Goal: Transaction & Acquisition: Purchase product/service

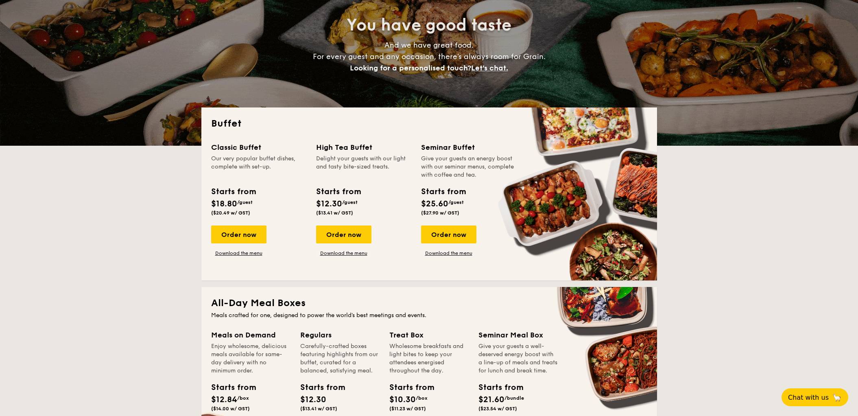
scroll to position [135, 0]
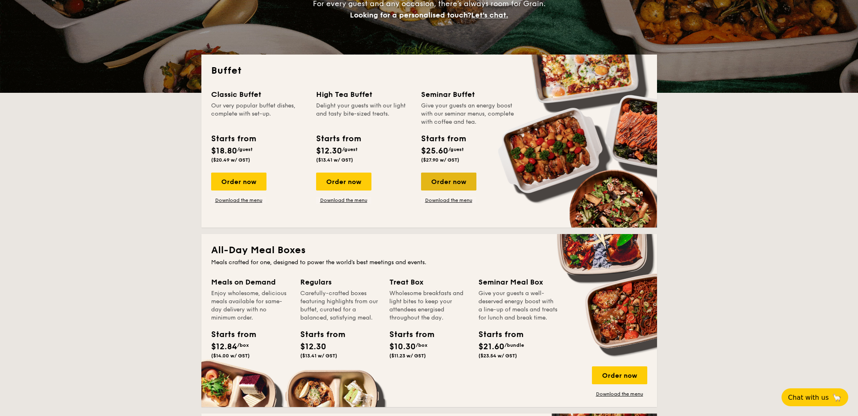
click at [446, 177] on div "Order now" at bounding box center [448, 181] width 55 height 18
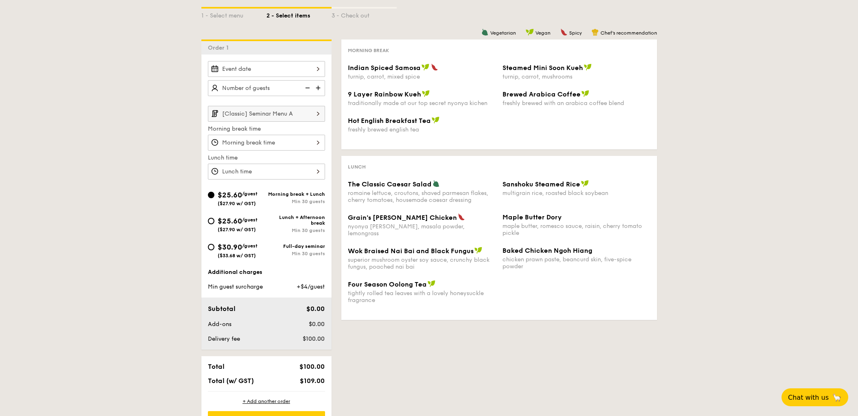
scroll to position [179, 0]
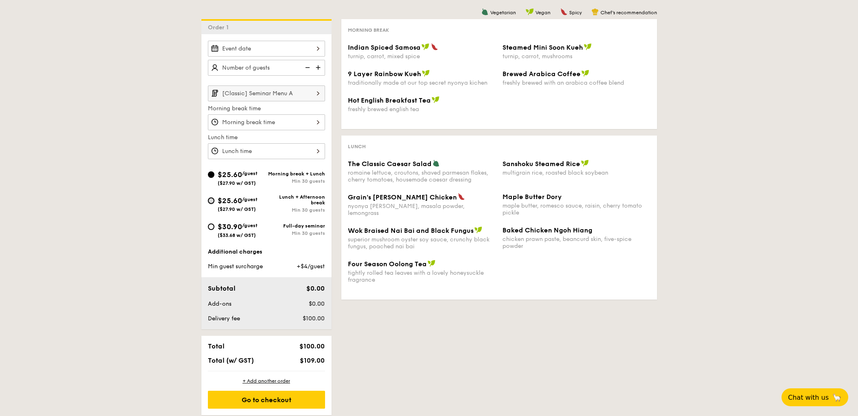
click at [213, 200] on input "$25.60 /guest ($27.90 w/ GST) Lunch + Afternoon break Min 30 guests" at bounding box center [211, 200] width 7 height 7
radio input "true"
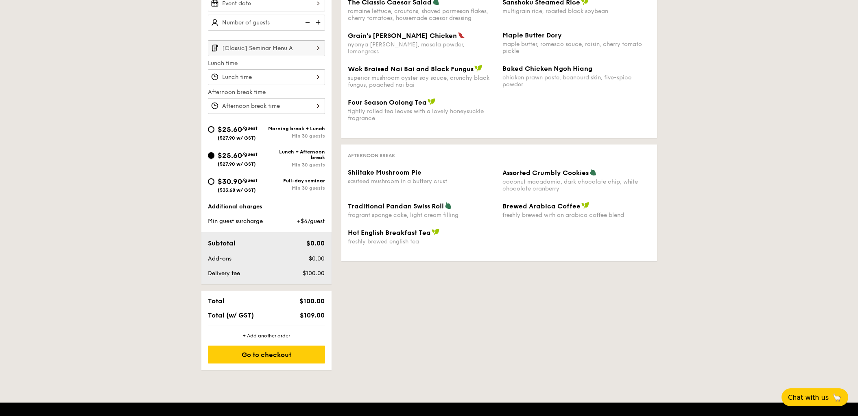
scroll to position [135, 0]
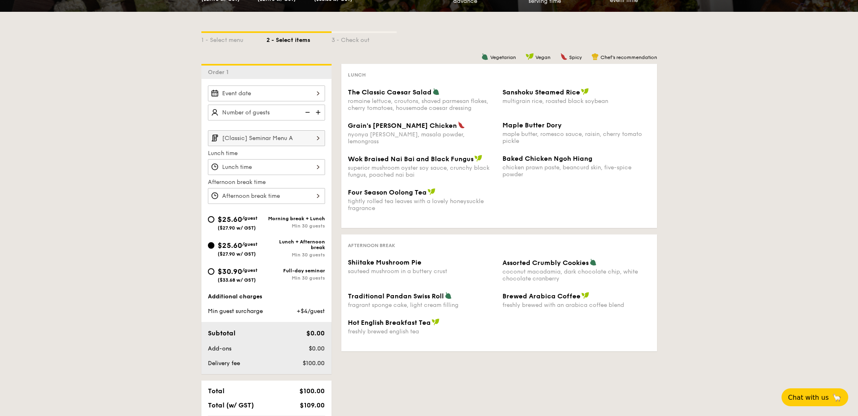
click at [318, 113] on img at bounding box center [319, 112] width 12 height 15
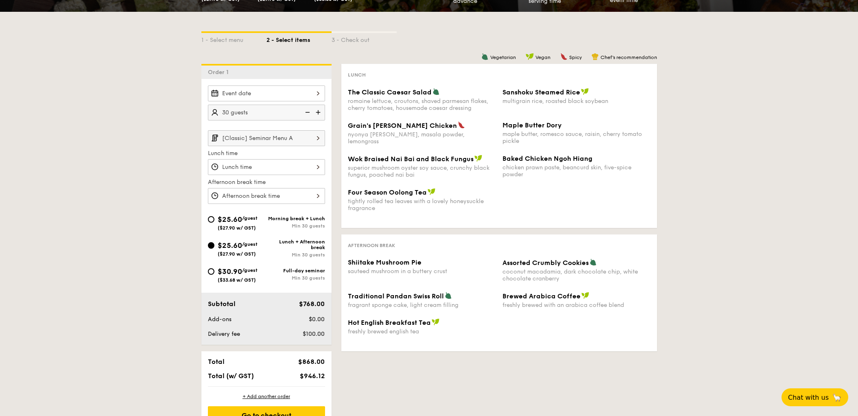
click at [318, 113] on img at bounding box center [319, 112] width 12 height 15
click at [309, 112] on img at bounding box center [307, 112] width 12 height 15
type input "30 guests"
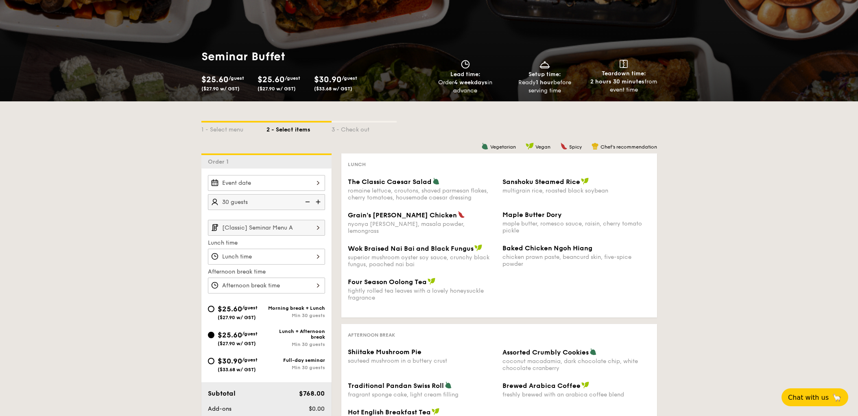
scroll to position [89, 0]
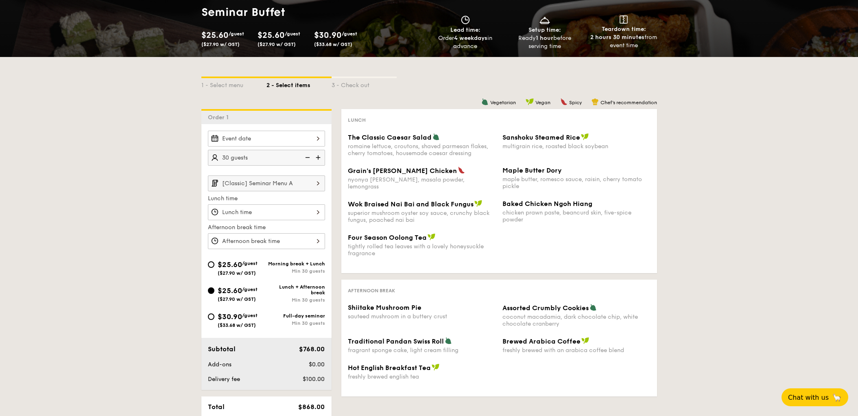
drag, startPoint x: 348, startPoint y: 135, endPoint x: 431, endPoint y: 139, distance: 83.9
click at [431, 139] on div "The Classic Caesar Salad" at bounding box center [422, 137] width 148 height 8
copy span "The Classic Caesar Salad"
drag, startPoint x: 348, startPoint y: 146, endPoint x: 474, endPoint y: 159, distance: 126.3
click at [473, 158] on div "The Classic Caesar Salad romaine lettuce, croutons, shaved parmesan flakes, che…" at bounding box center [498, 149] width 309 height 33
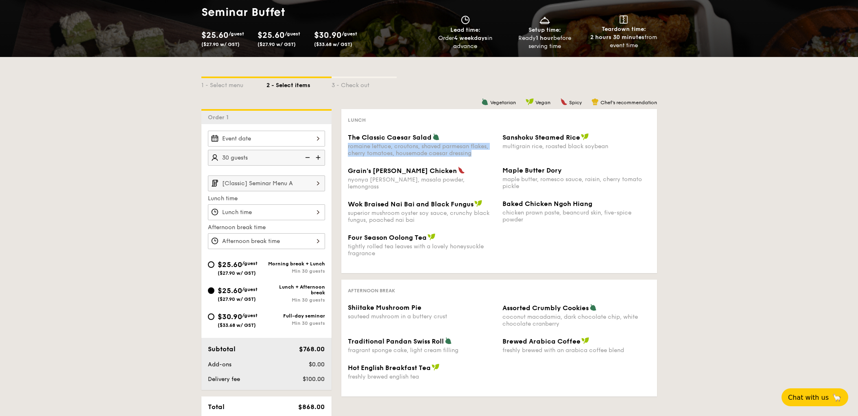
copy div "romaine lettuce, croutons, shaved parmesan flakes, cherry tomatoes, housemade c…"
drag, startPoint x: 503, startPoint y: 137, endPoint x: 578, endPoint y: 137, distance: 74.8
click at [578, 137] on span "Sanshoku Steamed Rice" at bounding box center [541, 137] width 78 height 8
copy span "Sanshoku Steamed Rice"
drag, startPoint x: 505, startPoint y: 146, endPoint x: 610, endPoint y: 148, distance: 105.3
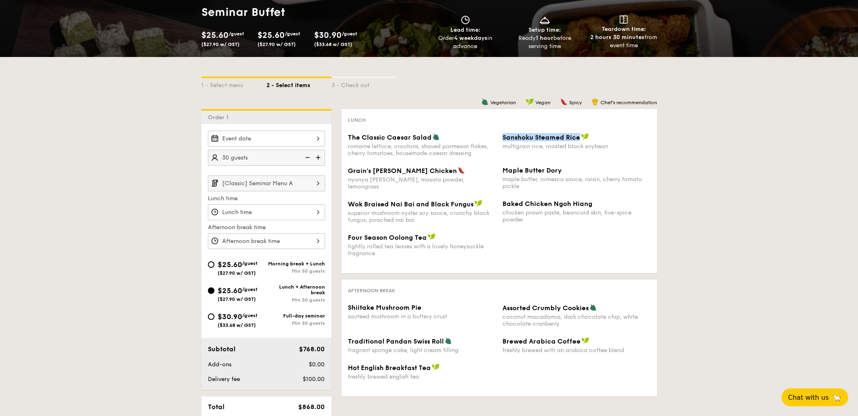
click at [610, 148] on div "multigrain rice, roasted black soybean" at bounding box center [576, 146] width 148 height 7
copy div "multigrain rice, roasted black soybean"
drag, startPoint x: 348, startPoint y: 170, endPoint x: 418, endPoint y: 171, distance: 70.0
click at [418, 171] on span "Grain's [PERSON_NAME] Chicken" at bounding box center [402, 171] width 109 height 8
copy span "Grain's [PERSON_NAME] Chicken"
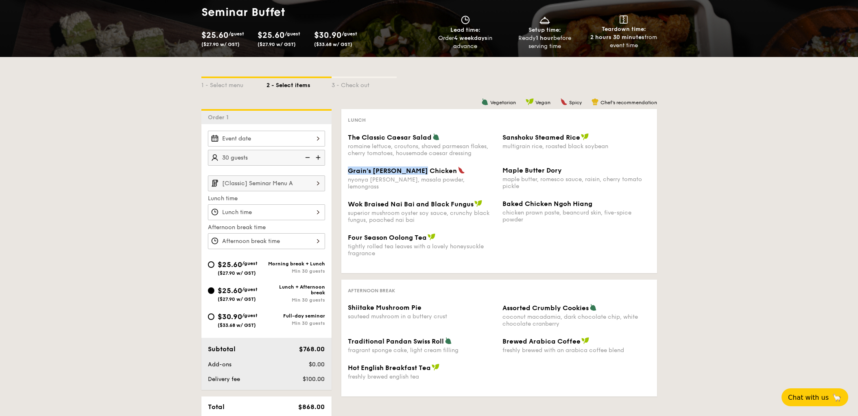
drag, startPoint x: 348, startPoint y: 181, endPoint x: 459, endPoint y: 183, distance: 110.7
click at [458, 183] on div "Grain's Curry Chicken nyonya curry, masala powder, lemongrass Maple Butter Dory…" at bounding box center [498, 182] width 309 height 33
copy div "nyonya [PERSON_NAME], masala powder, lemongrass"
drag, startPoint x: 503, startPoint y: 170, endPoint x: 561, endPoint y: 171, distance: 57.4
click at [560, 171] on div "Maple Butter Dory" at bounding box center [576, 170] width 148 height 8
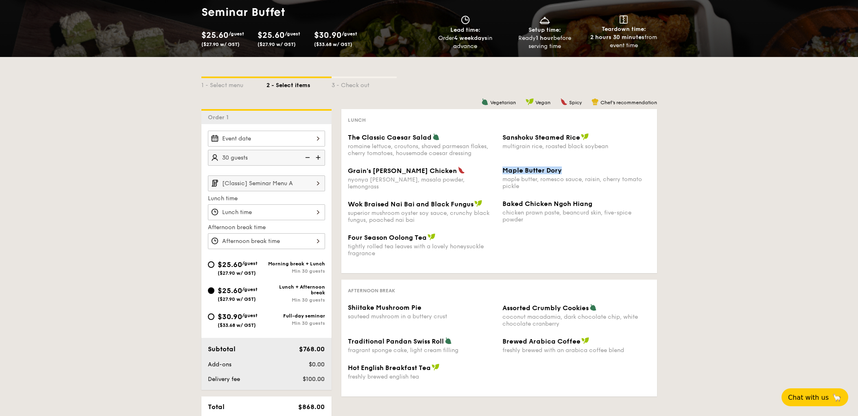
copy span "Maple Butter Dory"
drag, startPoint x: 502, startPoint y: 179, endPoint x: 521, endPoint y: 188, distance: 21.1
click at [521, 188] on div "maple butter, romesco sauce, raisin, cherry tomato pickle" at bounding box center [576, 183] width 148 height 14
copy div "maple butter, romesco sauce, raisin, cherry tomato pickle"
drag, startPoint x: 349, startPoint y: 201, endPoint x: 474, endPoint y: 204, distance: 125.3
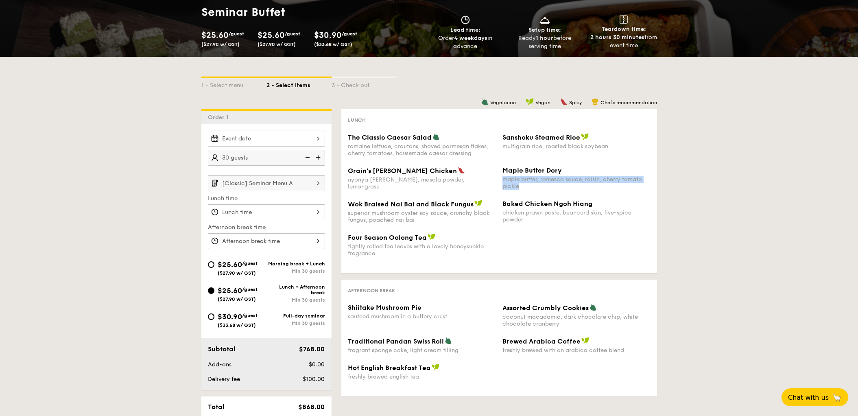
click at [473, 204] on span "Wok Braised Nai Bai and Black Fungus" at bounding box center [411, 204] width 126 height 8
copy span "Wok Braised Nai Bai and Black Fungus"
drag, startPoint x: 349, startPoint y: 213, endPoint x: 369, endPoint y: 219, distance: 21.0
click at [368, 219] on div "superior mushroom oyster soy sauce, crunchy black fungus, poached nai bai" at bounding box center [422, 216] width 148 height 14
drag, startPoint x: 369, startPoint y: 219, endPoint x: 421, endPoint y: 226, distance: 52.9
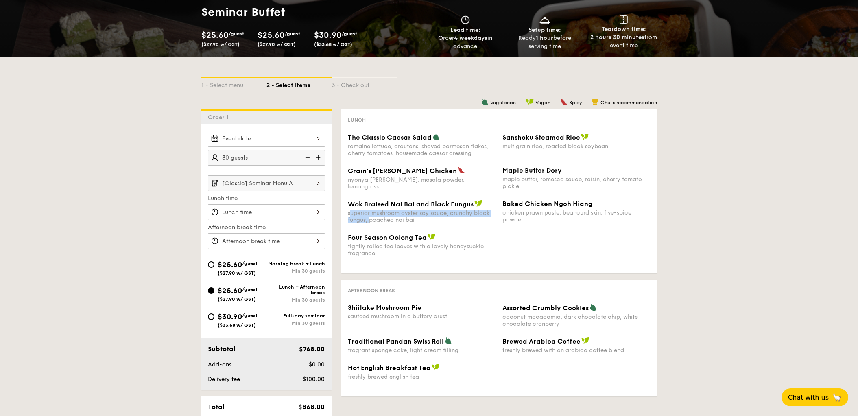
click at [421, 226] on div "Wok Braised Nai Bai and Black Fungus superior mushroom oyster soy sauce, crunch…" at bounding box center [498, 216] width 309 height 33
copy div "superior mushroom oyster soy sauce, crunchy black fungus, poached nai bai"
click at [504, 203] on span "Baked Chicken Ngoh Hiang" at bounding box center [547, 204] width 90 height 8
drag, startPoint x: 503, startPoint y: 203, endPoint x: 593, endPoint y: 205, distance: 90.3
click at [593, 205] on div "Baked Chicken Ngoh Hiang" at bounding box center [576, 204] width 148 height 8
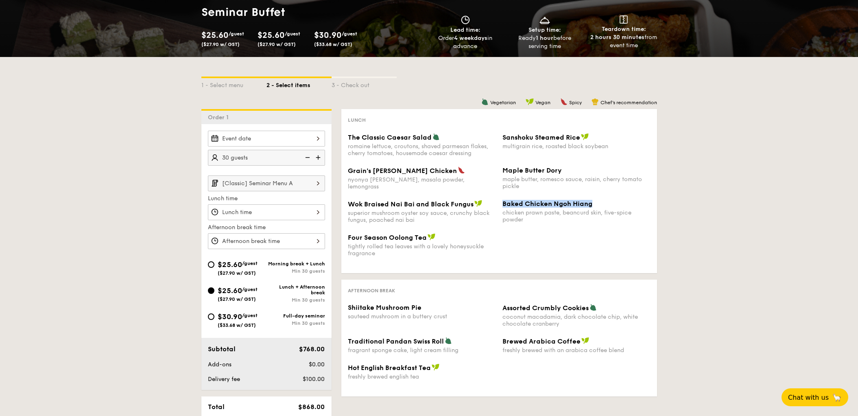
drag, startPoint x: 502, startPoint y: 211, endPoint x: 528, endPoint y: 221, distance: 27.4
click at [527, 221] on div "chicken prawn paste, beancurd skin, five-spice powder" at bounding box center [576, 216] width 148 height 14
drag, startPoint x: 348, startPoint y: 236, endPoint x: 427, endPoint y: 237, distance: 78.9
click at [427, 237] on div "Four Season Oolong Tea" at bounding box center [422, 237] width 148 height 8
drag, startPoint x: 347, startPoint y: 244, endPoint x: 385, endPoint y: 254, distance: 39.1
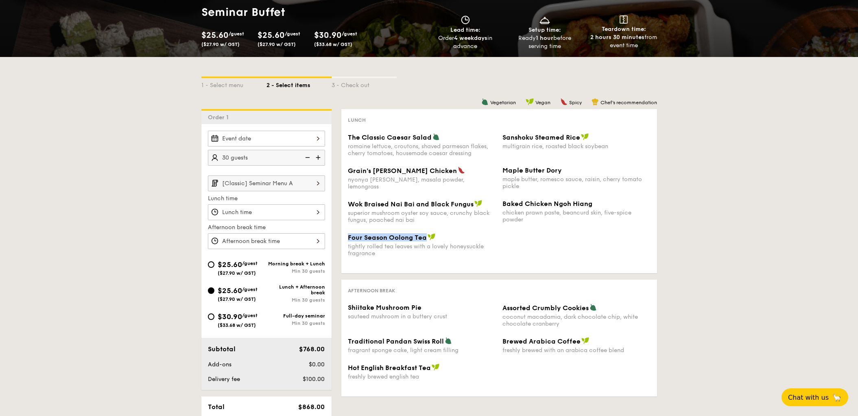
click at [384, 254] on div "tightly rolled tea leaves with a lovely honeysuckle fragrance" at bounding box center [422, 250] width 148 height 14
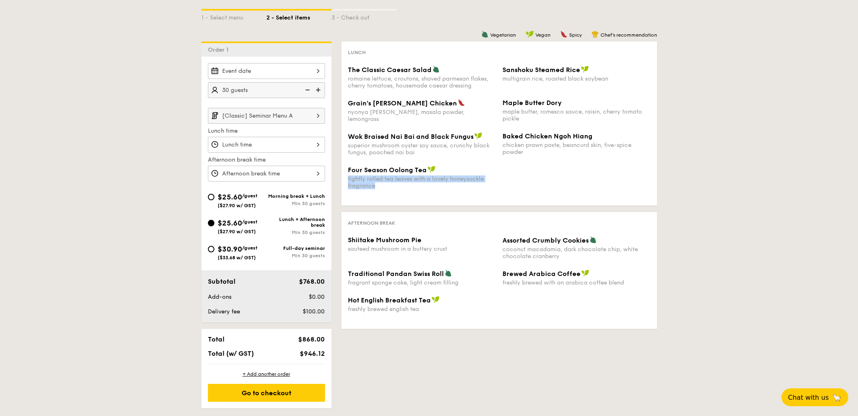
scroll to position [135, 0]
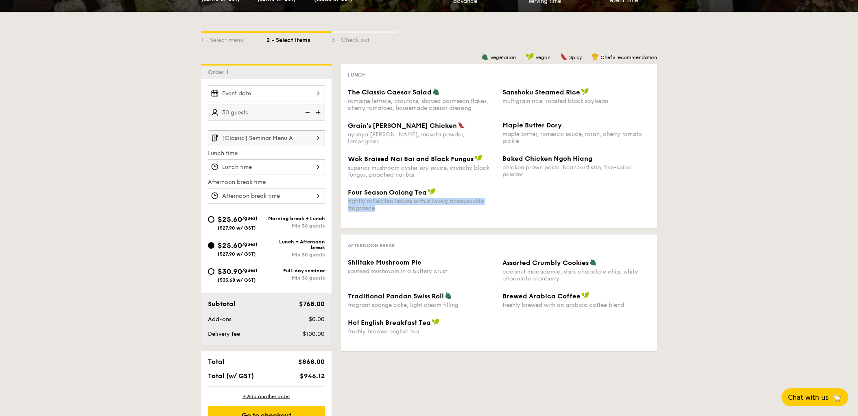
drag, startPoint x: 348, startPoint y: 261, endPoint x: 424, endPoint y: 262, distance: 75.7
click at [424, 262] on div "Shiitake Mushroom Pie" at bounding box center [422, 262] width 148 height 8
drag, startPoint x: 348, startPoint y: 270, endPoint x: 447, endPoint y: 270, distance: 99.2
click at [447, 270] on div "sauteed mushroom in a buttery crust" at bounding box center [422, 271] width 148 height 7
drag, startPoint x: 503, startPoint y: 261, endPoint x: 586, endPoint y: 262, distance: 83.8
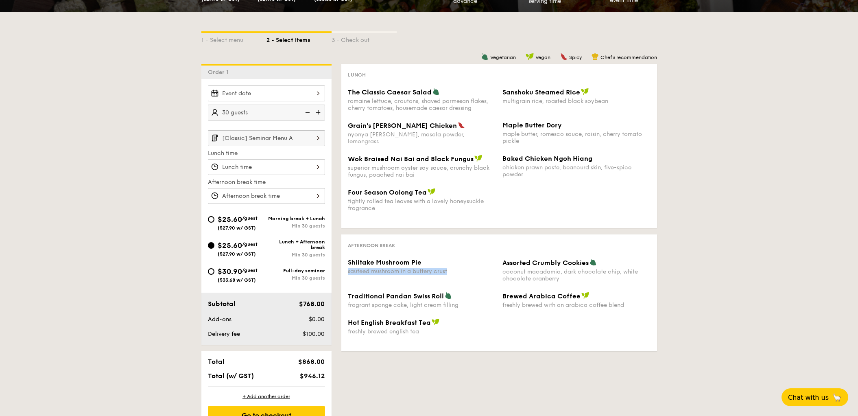
click at [586, 262] on span "Assorted Crumbly Cookies" at bounding box center [545, 263] width 86 height 8
drag, startPoint x: 503, startPoint y: 271, endPoint x: 560, endPoint y: 279, distance: 57.1
click at [559, 279] on div "coconut macadamia, dark chocolate chip, white chocolate cranberry" at bounding box center [576, 275] width 148 height 14
drag, startPoint x: 349, startPoint y: 294, endPoint x: 446, endPoint y: 297, distance: 97.6
click at [446, 296] on div "Traditional Pandan Swiss Roll" at bounding box center [422, 296] width 148 height 8
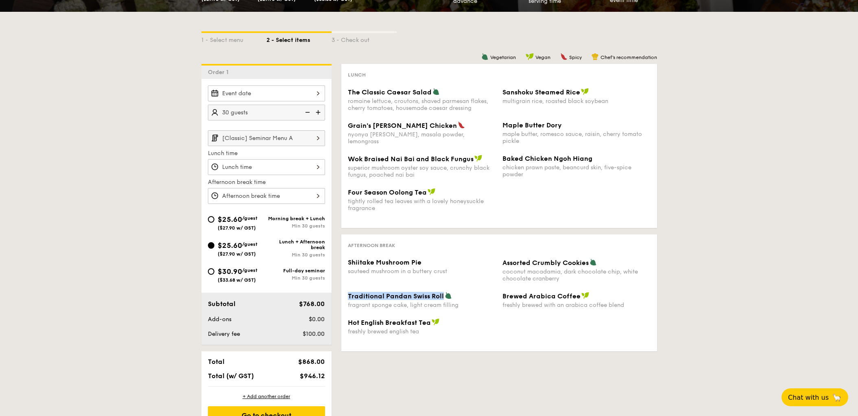
drag, startPoint x: 348, startPoint y: 304, endPoint x: 463, endPoint y: 306, distance: 115.1
click at [462, 306] on div "fragrant sponge cake, light cream filling" at bounding box center [422, 304] width 148 height 7
drag, startPoint x: 503, startPoint y: 304, endPoint x: 543, endPoint y: 304, distance: 39.9
click at [542, 303] on div "freshly brewed with an arabica coffee blend" at bounding box center [576, 304] width 148 height 7
drag, startPoint x: 542, startPoint y: 304, endPoint x: 603, endPoint y: 309, distance: 61.2
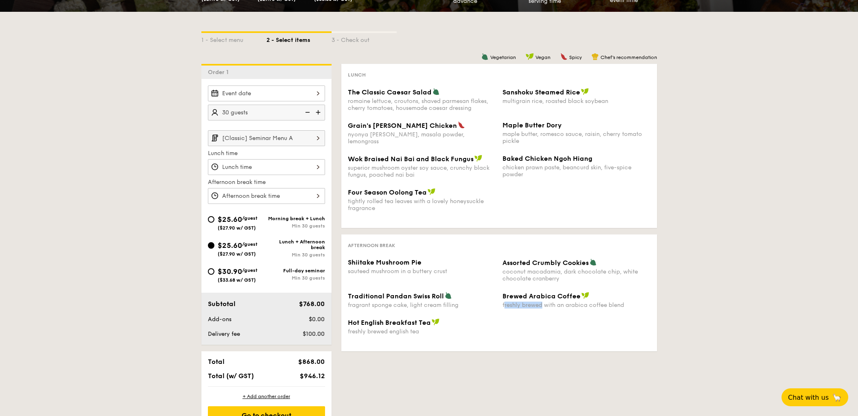
click at [603, 309] on div "Traditional Pandan Swiss Roll fragrant sponge cake, light cream filling Brewed …" at bounding box center [498, 305] width 309 height 26
drag, startPoint x: 502, startPoint y: 295, endPoint x: 578, endPoint y: 296, distance: 75.7
click at [578, 296] on div "Brewed Arabica Coffee" at bounding box center [576, 296] width 148 height 8
drag, startPoint x: 362, startPoint y: 321, endPoint x: 429, endPoint y: 323, distance: 67.9
click at [429, 323] on span "Hot English Breakfast Tea" at bounding box center [389, 322] width 83 height 8
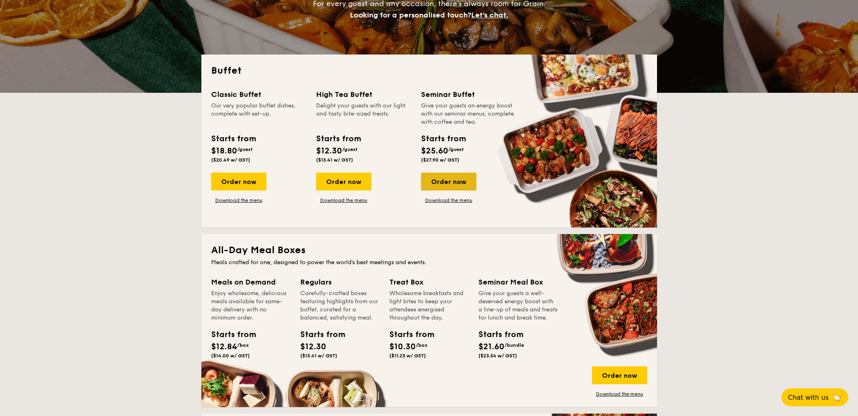
click at [448, 182] on div "Order now" at bounding box center [448, 181] width 55 height 18
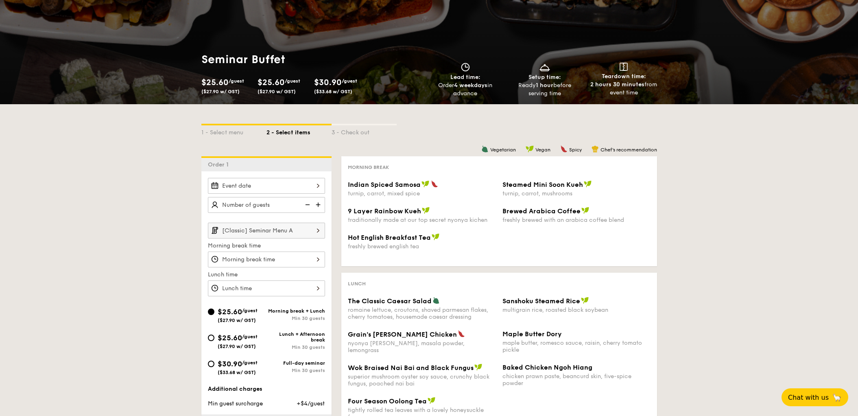
scroll to position [45, 0]
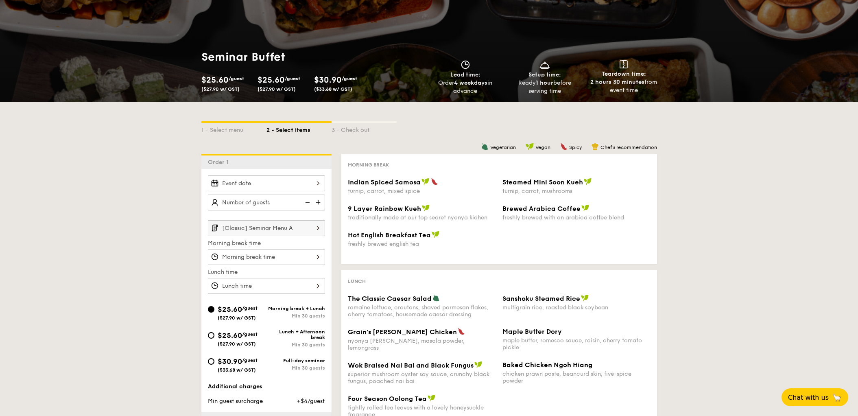
click at [314, 229] on img at bounding box center [318, 227] width 14 height 15
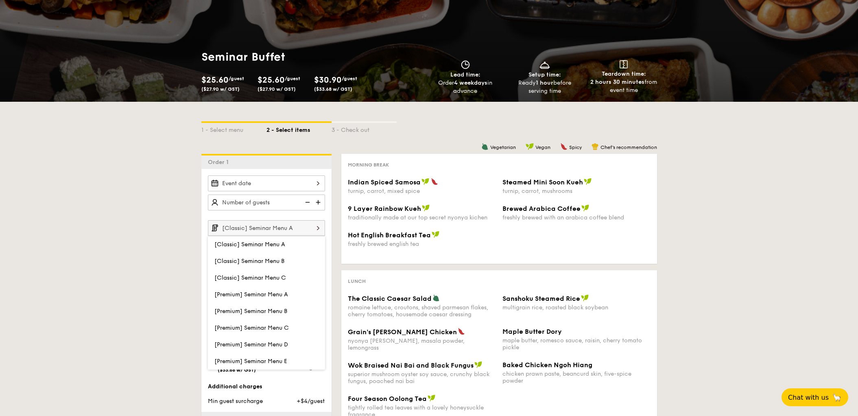
click at [126, 291] on div "1 - Select menu 2 - Select items 3 - Check out Order 1 [Classic] Seminar Menu A…" at bounding box center [429, 326] width 858 height 448
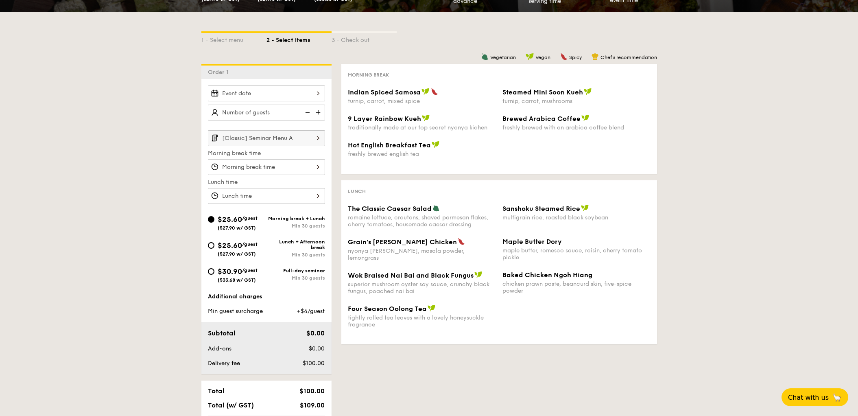
scroll to position [179, 0]
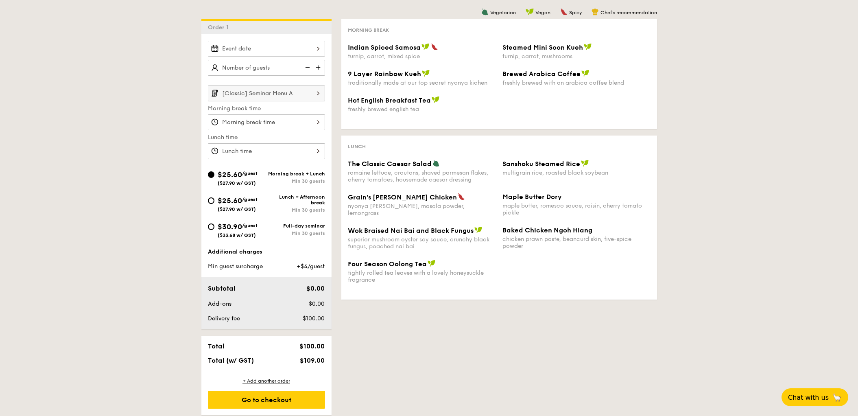
click at [314, 119] on input "Indian Spiced Samosa turnip, carrot, mixed spice" at bounding box center [266, 122] width 117 height 16
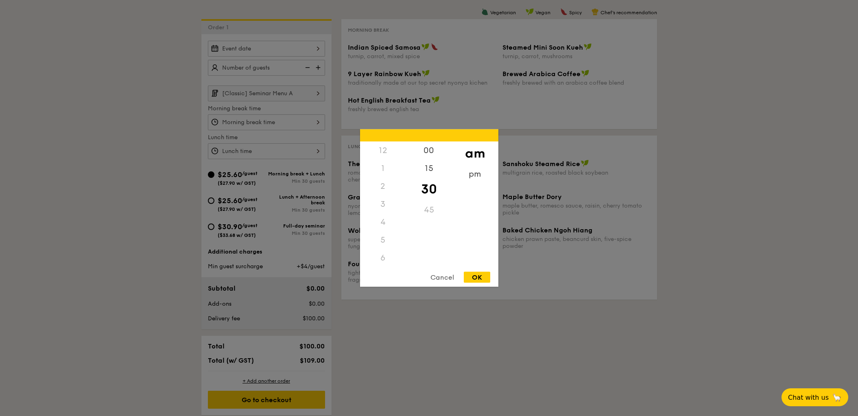
scroll to position [89, 0]
click at [442, 277] on div "Cancel" at bounding box center [442, 277] width 40 height 11
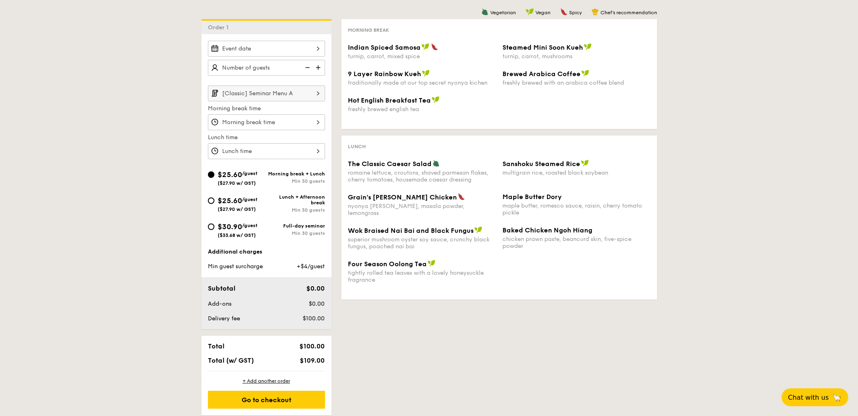
click at [318, 91] on img at bounding box center [318, 92] width 14 height 15
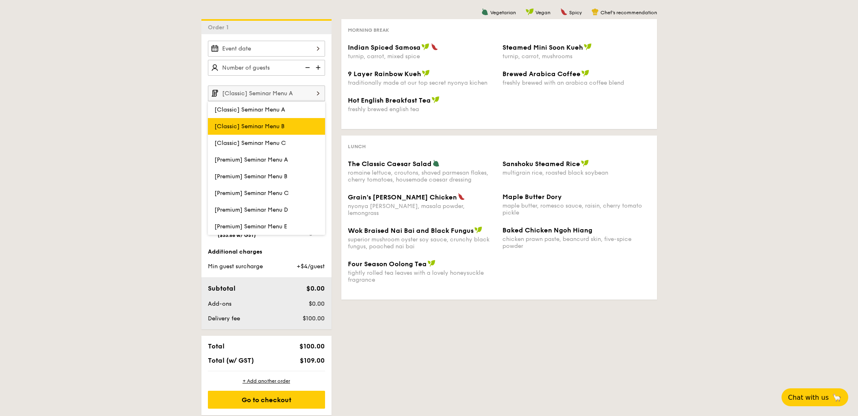
click at [305, 129] on label "[Classic] Seminar Menu B" at bounding box center [266, 126] width 117 height 17
click at [0, 0] on input "[Classic] Seminar Menu B" at bounding box center [0, 0] width 0 height 0
type input "[Classic] Seminar Menu B"
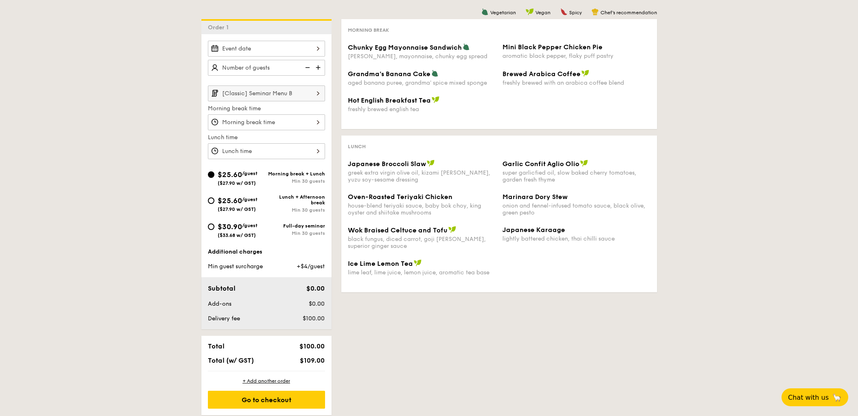
click at [314, 124] on input "Chunky Egg Mayonnaise Sandwich dijon mustard, mayonnaise, chunky egg spread" at bounding box center [266, 122] width 117 height 16
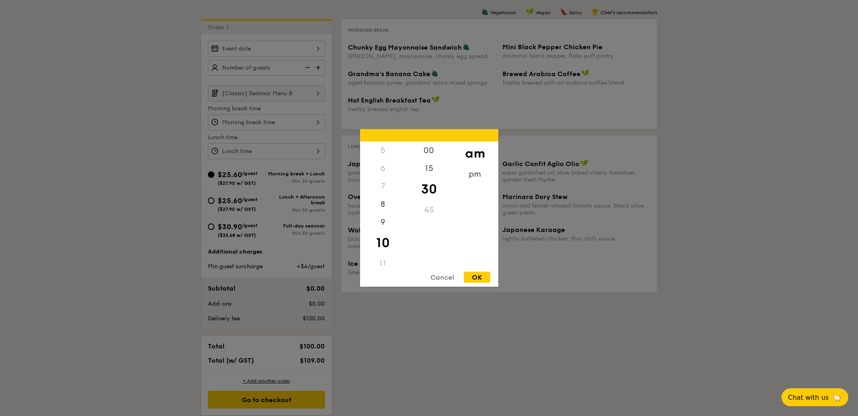
click at [441, 277] on div "Cancel" at bounding box center [442, 277] width 40 height 11
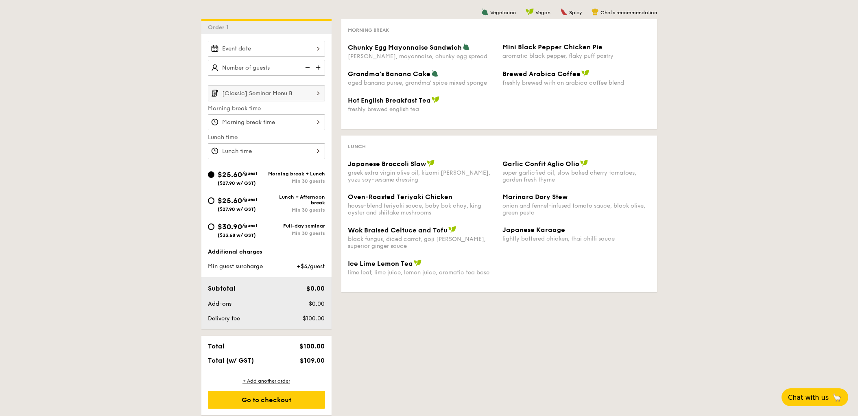
click at [241, 201] on span "$25.60" at bounding box center [230, 200] width 24 height 9
click at [214, 201] on input "$25.60 /guest ($27.90 w/ GST) Lunch + Afternoon break Min 30 guests" at bounding box center [211, 200] width 7 height 7
radio input "true"
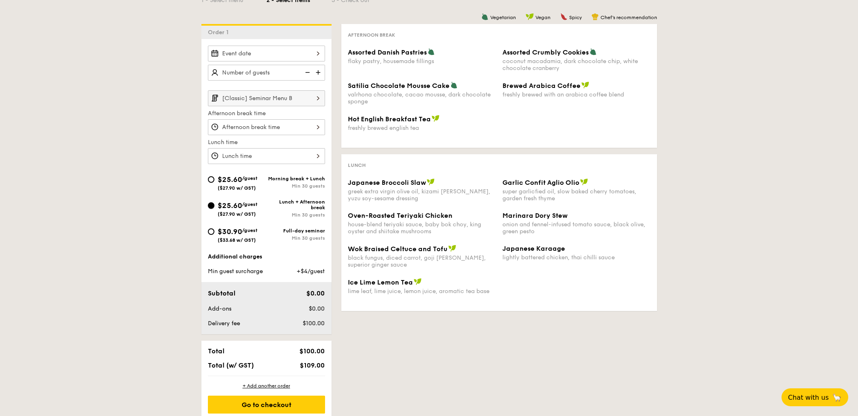
scroll to position [179, 0]
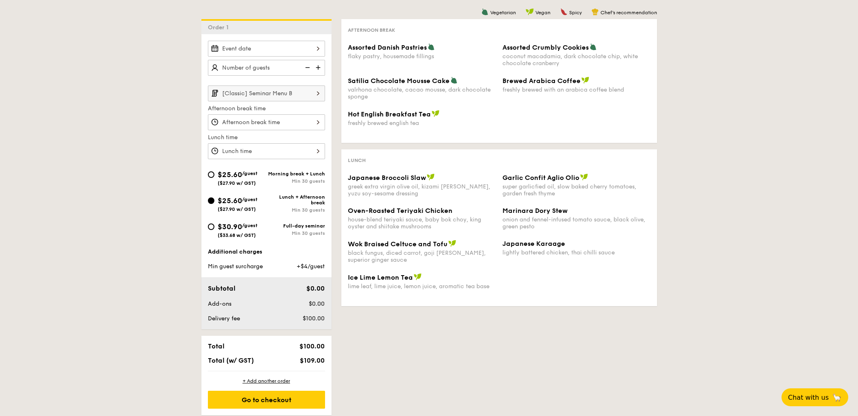
click at [362, 178] on span "Japanese Broccoli Slaw" at bounding box center [387, 178] width 78 height 8
drag, startPoint x: 348, startPoint y: 177, endPoint x: 423, endPoint y: 178, distance: 74.8
click at [423, 178] on span "Japanese Broccoli Slaw" at bounding box center [387, 178] width 78 height 8
copy span "Japanese Broccoli Slaw"
drag, startPoint x: 347, startPoint y: 187, endPoint x: 410, endPoint y: 197, distance: 63.4
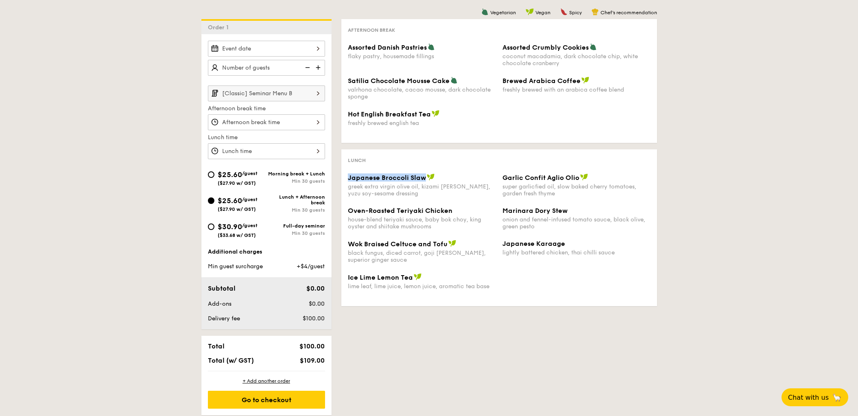
click at [409, 196] on div "greek extra virgin olive oil, kizami [PERSON_NAME], yuzu soy-sesame dressing" at bounding box center [422, 190] width 148 height 14
copy div "greek extra virgin olive oil, kizami [PERSON_NAME], yuzu soy-sesame dressing"
drag, startPoint x: 503, startPoint y: 175, endPoint x: 579, endPoint y: 178, distance: 75.3
click at [579, 178] on div "Garlic Confit Aglio Olio" at bounding box center [576, 177] width 148 height 8
copy span "Garlic Confit Aglio Olio"
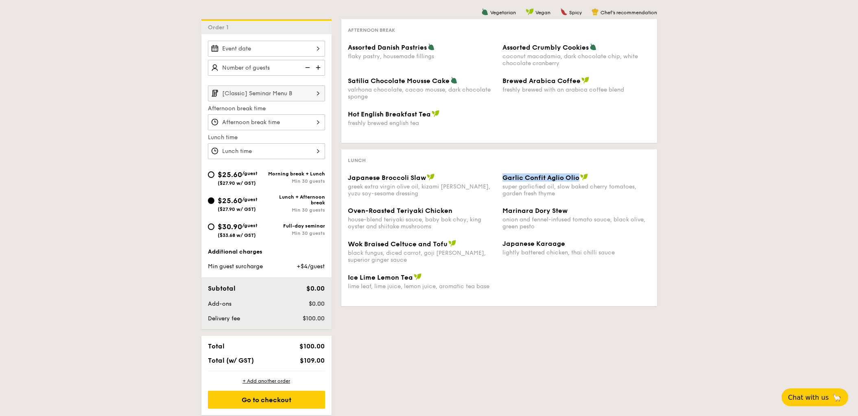
drag, startPoint x: 502, startPoint y: 187, endPoint x: 557, endPoint y: 196, distance: 55.6
click at [557, 195] on div "super garlicfied oil, slow baked cherry tomatoes, garden fresh thyme" at bounding box center [576, 190] width 148 height 14
copy div "super garlicfied oil, slow baked cherry tomatoes, garden fresh thyme"
drag, startPoint x: 347, startPoint y: 209, endPoint x: 451, endPoint y: 211, distance: 104.5
click at [451, 211] on div "Oven-Roasted Teriyaki Chicken" at bounding box center [422, 211] width 148 height 8
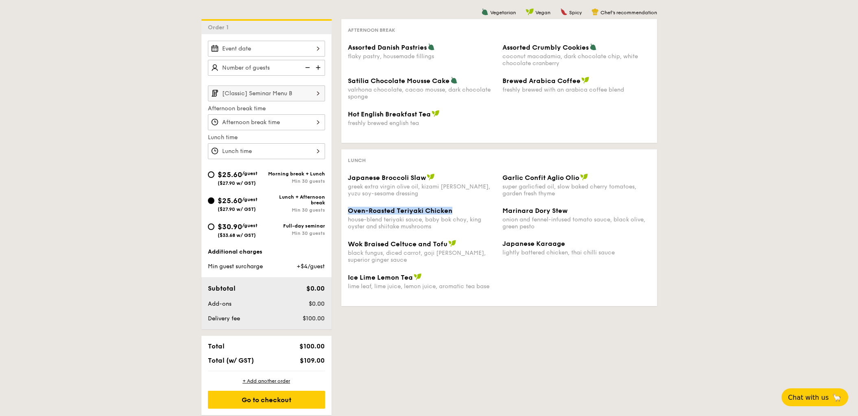
copy span "Oven-Roasted Teriyaki Chicken"
drag, startPoint x: 348, startPoint y: 219, endPoint x: 436, endPoint y: 229, distance: 88.0
click at [436, 229] on div "house-blend teriyaki sauce, baby bok choy, king oyster and shiitake mushrooms" at bounding box center [422, 223] width 148 height 14
copy div "house-blend teriyaki sauce, baby bok choy, king oyster and shiitake mushrooms"
drag, startPoint x: 349, startPoint y: 242, endPoint x: 446, endPoint y: 246, distance: 96.9
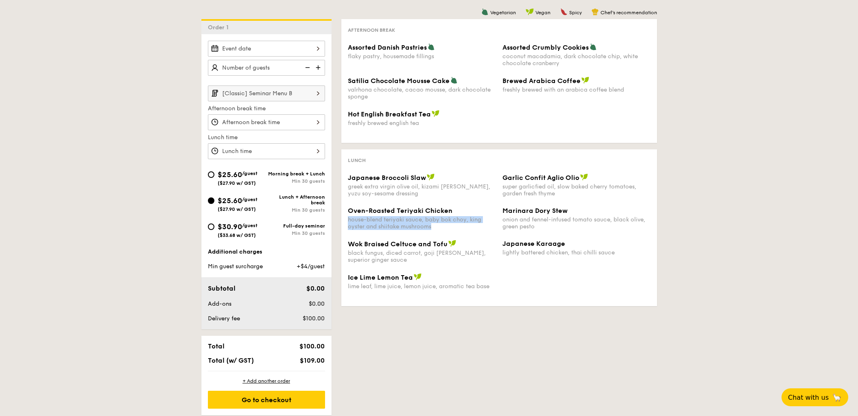
click at [445, 246] on span "Wok Braised Celtuce and Tofu" at bounding box center [398, 244] width 100 height 8
copy span "Wok Braised Celtuce and Tofu"
drag, startPoint x: 348, startPoint y: 252, endPoint x: 367, endPoint y: 262, distance: 22.0
click at [367, 262] on div "black fungus, diced carrot, goji [PERSON_NAME], superior ginger sauce" at bounding box center [422, 256] width 148 height 14
copy div "black fungus, diced carrot, goji [PERSON_NAME], superior ginger sauce"
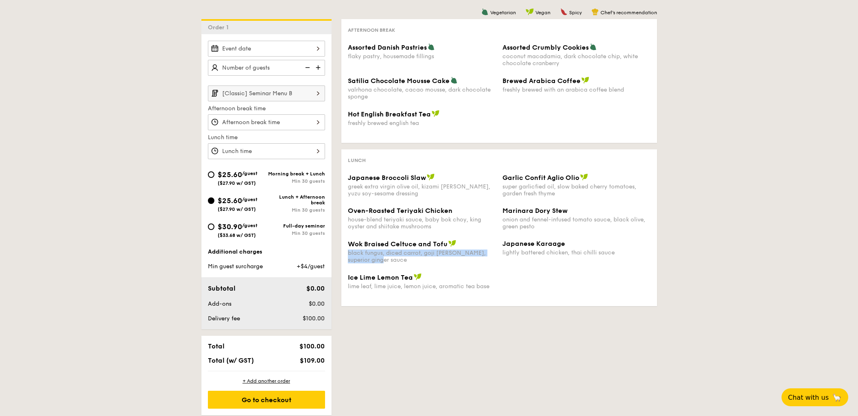
drag, startPoint x: 503, startPoint y: 244, endPoint x: 564, endPoint y: 244, distance: 61.4
click at [564, 244] on div "Japanese Karaage" at bounding box center [576, 244] width 148 height 8
copy span "Japanese Karaage"
drag, startPoint x: 503, startPoint y: 252, endPoint x: 611, endPoint y: 256, distance: 108.3
click at [611, 256] on div "Wok Braised Celtuce and Tofu black fungus, diced carrot, goji [PERSON_NAME], su…" at bounding box center [498, 256] width 309 height 33
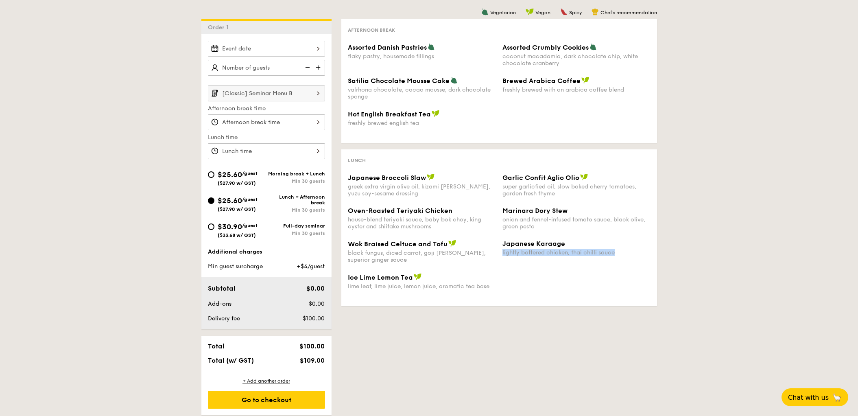
copy div "lightly battered chicken, thai chilli sauce"
drag, startPoint x: 347, startPoint y: 276, endPoint x: 411, endPoint y: 279, distance: 63.9
click at [411, 279] on span "Ice Lime Lemon Tea" at bounding box center [380, 277] width 65 height 8
drag, startPoint x: 347, startPoint y: 285, endPoint x: 490, endPoint y: 286, distance: 143.6
click at [490, 286] on div "lime leaf, lime juice, lemon juice, aromatic tea base" at bounding box center [422, 286] width 148 height 7
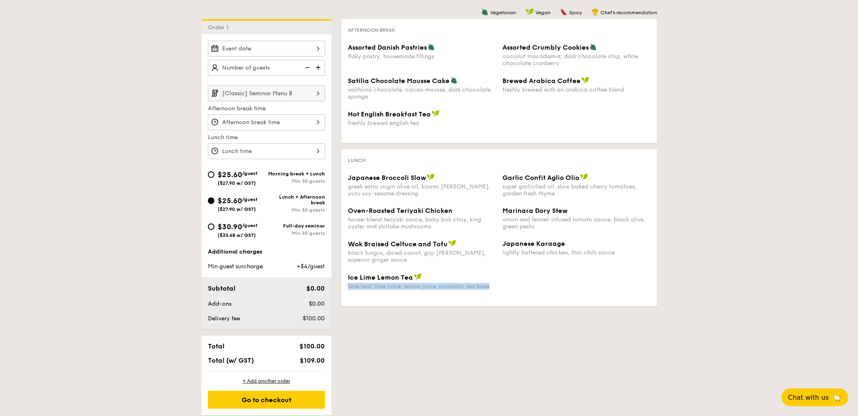
drag, startPoint x: 503, startPoint y: 210, endPoint x: 568, endPoint y: 214, distance: 64.8
click at [567, 214] on div "Marinara Dory Stew" at bounding box center [576, 211] width 148 height 8
drag, startPoint x: 503, startPoint y: 219, endPoint x: 536, endPoint y: 227, distance: 33.5
click at [535, 227] on div "onion and fennel-infused tomato sauce, black olive, green pesto" at bounding box center [576, 223] width 148 height 14
drag, startPoint x: 348, startPoint y: 48, endPoint x: 427, endPoint y: 49, distance: 79.3
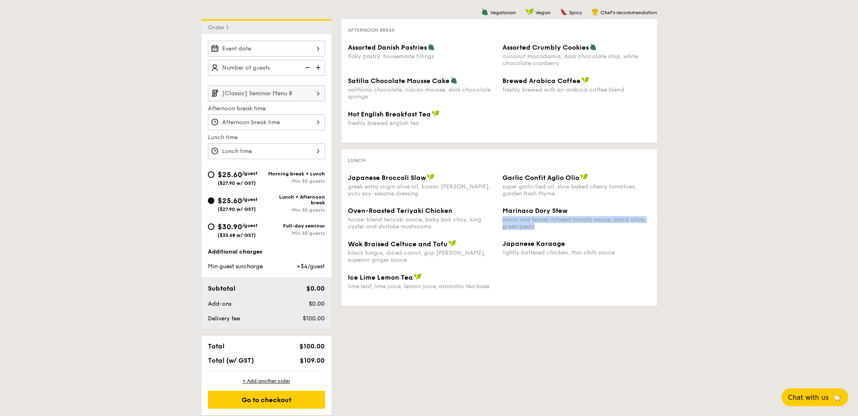
click at [427, 48] on div "Assorted Danish Pastries" at bounding box center [422, 47] width 148 height 8
drag, startPoint x: 348, startPoint y: 54, endPoint x: 436, endPoint y: 60, distance: 87.6
click at [436, 60] on div "Assorted Danish Pastries flaky pastry, housemade fillings Assorted Crumbly Cook…" at bounding box center [498, 59] width 309 height 33
drag, startPoint x: 502, startPoint y: 47, endPoint x: 588, endPoint y: 46, distance: 85.8
click at [588, 46] on div "Assorted Crumbly Cookies" at bounding box center [576, 47] width 148 height 8
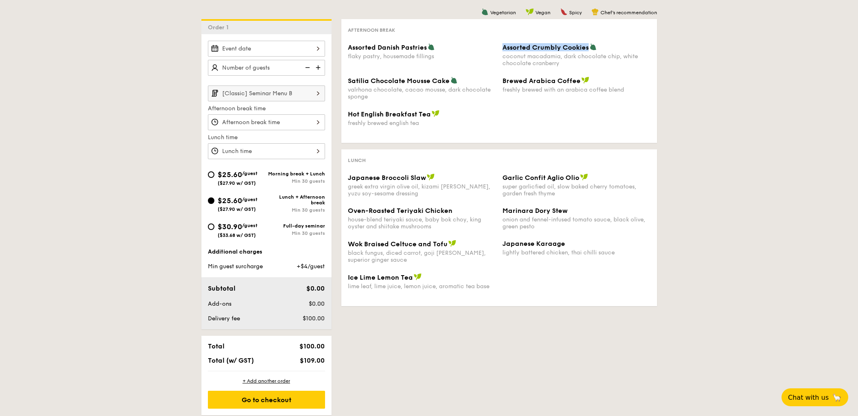
drag, startPoint x: 503, startPoint y: 57, endPoint x: 561, endPoint y: 64, distance: 58.6
click at [561, 64] on div "coconut macadamia, dark chocolate chip, white chocolate cranberry" at bounding box center [576, 60] width 148 height 14
drag, startPoint x: 349, startPoint y: 79, endPoint x: 449, endPoint y: 80, distance: 99.6
click at [449, 80] on span "Satilia Chocolate Mousse Cake" at bounding box center [399, 81] width 102 height 8
drag, startPoint x: 349, startPoint y: 90, endPoint x: 368, endPoint y: 98, distance: 21.4
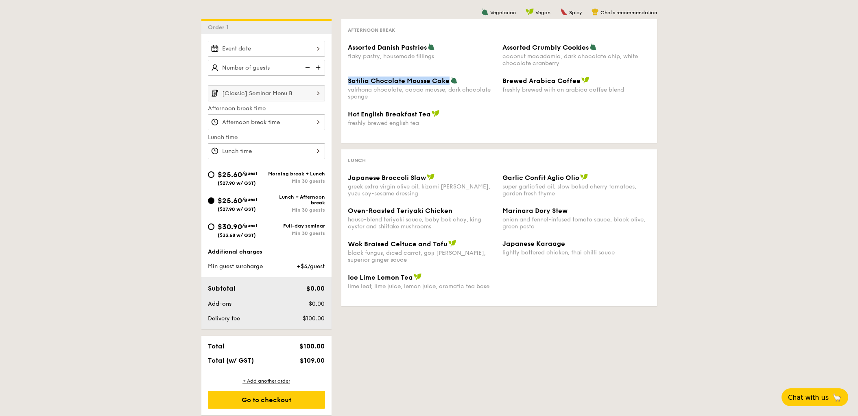
click at [368, 98] on div "valrhona chocolate, cacao mousse, dark chocolate sponge" at bounding box center [422, 93] width 148 height 14
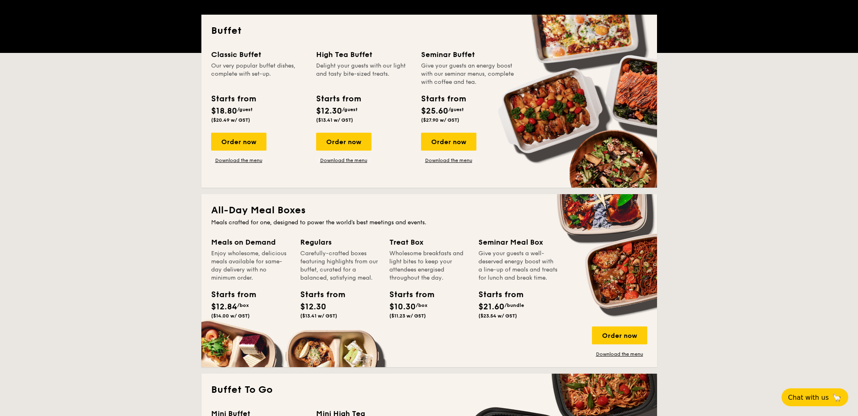
scroll to position [83, 0]
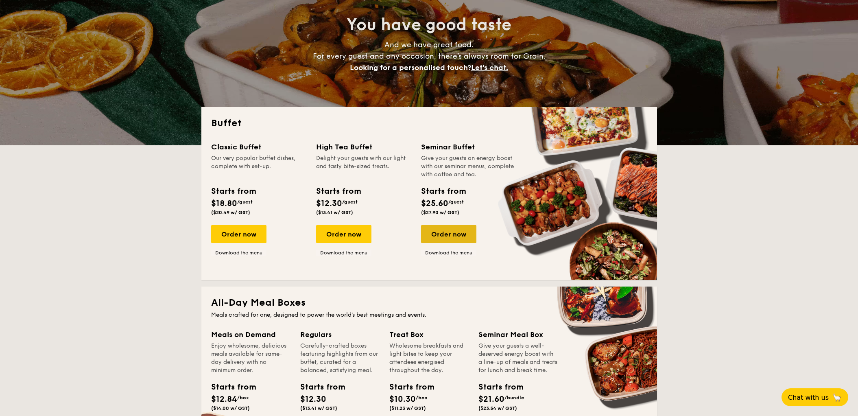
click at [447, 231] on div "Order now" at bounding box center [448, 234] width 55 height 18
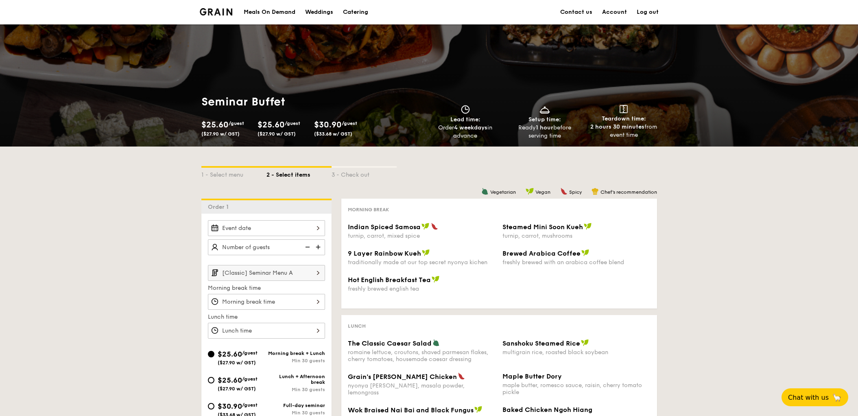
scroll to position [89, 0]
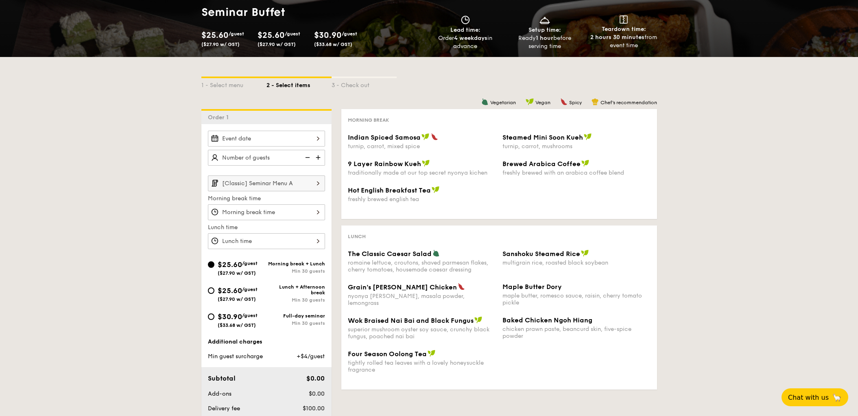
click at [318, 183] on img at bounding box center [318, 182] width 14 height 15
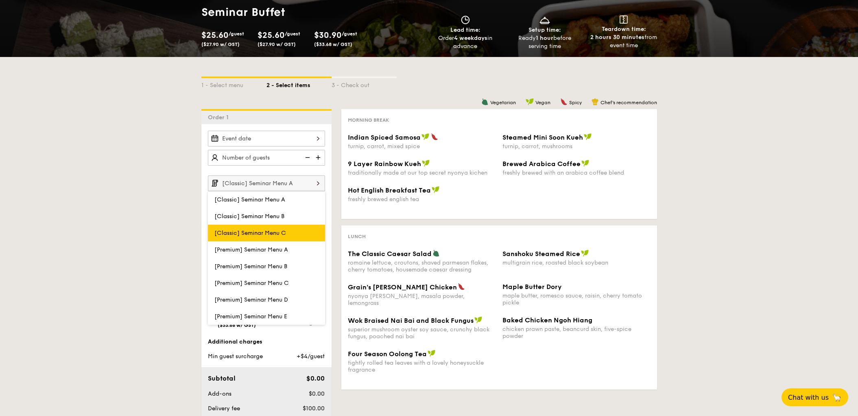
click at [295, 233] on label "[Classic] Seminar Menu C" at bounding box center [266, 232] width 117 height 17
click at [0, 0] on input "[Classic] Seminar Menu C" at bounding box center [0, 0] width 0 height 0
type input "[Classic] Seminar Menu C"
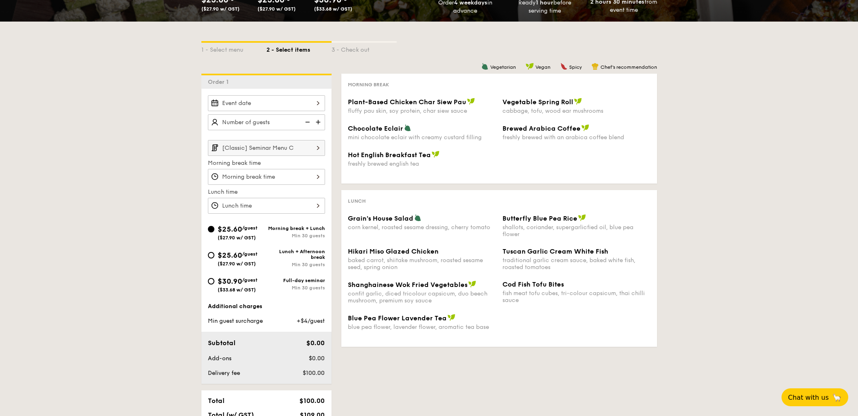
scroll to position [135, 0]
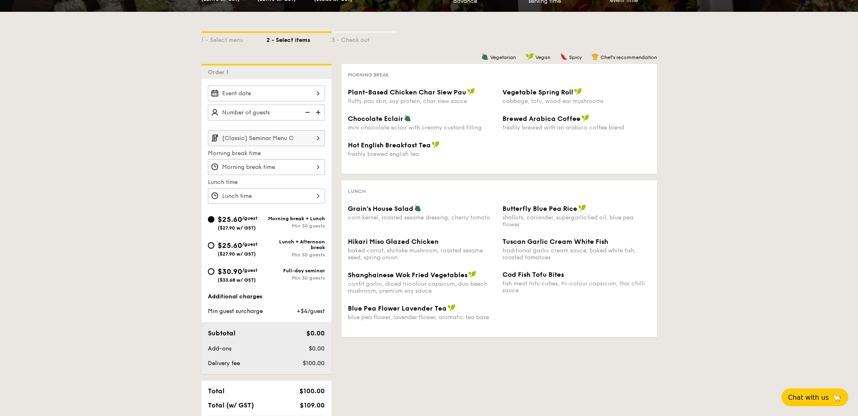
click at [229, 248] on span "$25.60" at bounding box center [230, 245] width 24 height 9
click at [214, 248] on input "$25.60 /guest ($27.90 w/ GST) Lunch + Afternoon break Min 30 guests" at bounding box center [211, 245] width 7 height 7
radio input "true"
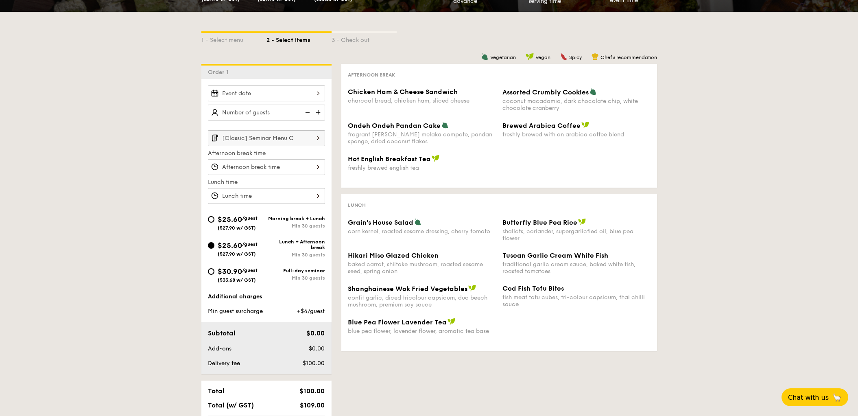
drag, startPoint x: 348, startPoint y: 221, endPoint x: 413, endPoint y: 223, distance: 65.1
click at [413, 223] on div "Grain's House Salad" at bounding box center [422, 222] width 148 height 8
drag, startPoint x: 348, startPoint y: 231, endPoint x: 492, endPoint y: 233, distance: 144.4
click at [492, 232] on div "corn kernel, roasted sesame dressing, cherry tomato" at bounding box center [422, 231] width 148 height 7
drag, startPoint x: 503, startPoint y: 222, endPoint x: 575, endPoint y: 225, distance: 71.3
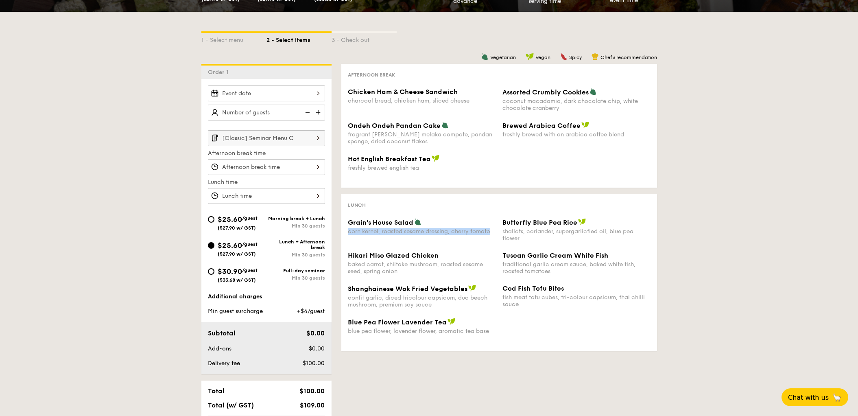
click at [575, 225] on span "Butterfly Blue Pea Rice" at bounding box center [539, 222] width 75 height 8
drag, startPoint x: 503, startPoint y: 231, endPoint x: 523, endPoint y: 238, distance: 21.4
click at [522, 238] on div "shallots, coriander, supergarlicfied oil, blue pea flower" at bounding box center [576, 235] width 148 height 14
drag, startPoint x: 349, startPoint y: 255, endPoint x: 439, endPoint y: 258, distance: 90.7
click at [439, 258] on div "Hikari Miso Glazed Chicken" at bounding box center [422, 255] width 148 height 8
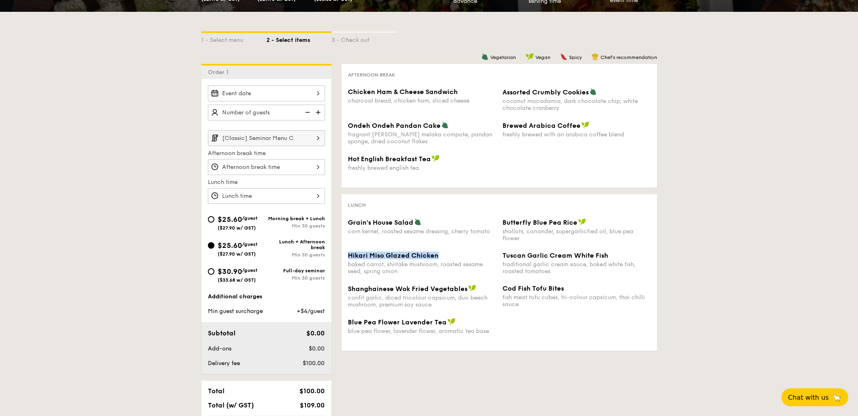
drag, startPoint x: 349, startPoint y: 264, endPoint x: 398, endPoint y: 275, distance: 50.2
click at [397, 275] on div "baked carrot, shiitake mushroom, roasted sesame seed, spring onion" at bounding box center [422, 268] width 148 height 14
drag, startPoint x: 503, startPoint y: 253, endPoint x: 613, endPoint y: 259, distance: 109.9
click at [613, 259] on div "Tuscan Garlic Cream White Fish" at bounding box center [576, 255] width 148 height 8
drag, startPoint x: 502, startPoint y: 263, endPoint x: 550, endPoint y: 272, distance: 48.4
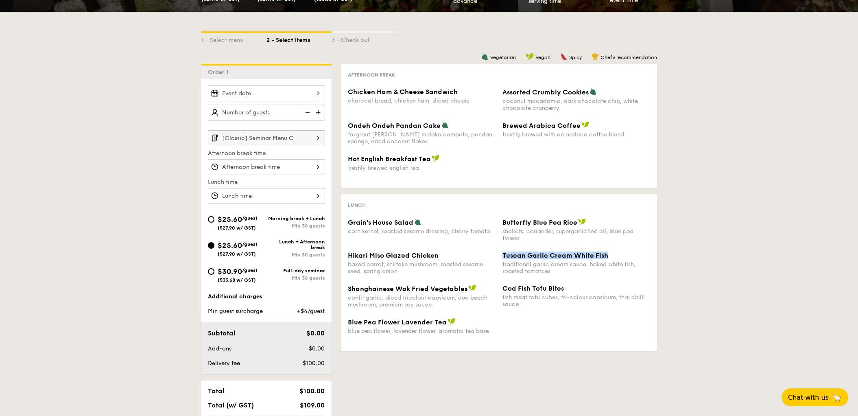
click at [550, 272] on div "traditional garlic cream sauce, baked white fish, roasted tomatoes" at bounding box center [576, 268] width 148 height 14
drag, startPoint x: 351, startPoint y: 288, endPoint x: 415, endPoint y: 294, distance: 65.0
click at [411, 294] on div "Shanghainese Wok Fried Vegetables confit garlic, diced tricolour capsicum, duo …" at bounding box center [422, 296] width 148 height 24
drag, startPoint x: 348, startPoint y: 289, endPoint x: 465, endPoint y: 289, distance: 117.1
click at [465, 289] on span "Shanghainese Wok Fried Vegetables" at bounding box center [408, 289] width 120 height 8
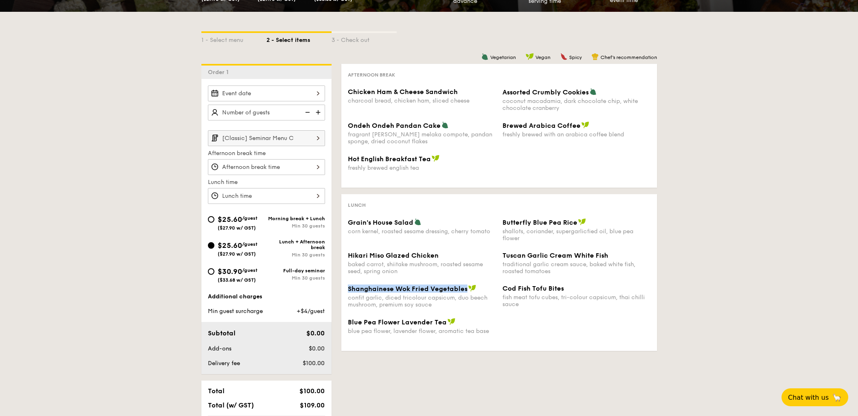
drag, startPoint x: 349, startPoint y: 298, endPoint x: 437, endPoint y: 307, distance: 88.8
click at [437, 307] on div "confit garlic, diced tricolour capsicum, duo beech mushroom, premium soy sauce" at bounding box center [422, 301] width 148 height 14
drag, startPoint x: 503, startPoint y: 288, endPoint x: 564, endPoint y: 289, distance: 61.4
click at [564, 289] on div "Cod Fish Tofu Bites" at bounding box center [576, 288] width 148 height 8
drag, startPoint x: 504, startPoint y: 297, endPoint x: 520, endPoint y: 301, distance: 16.7
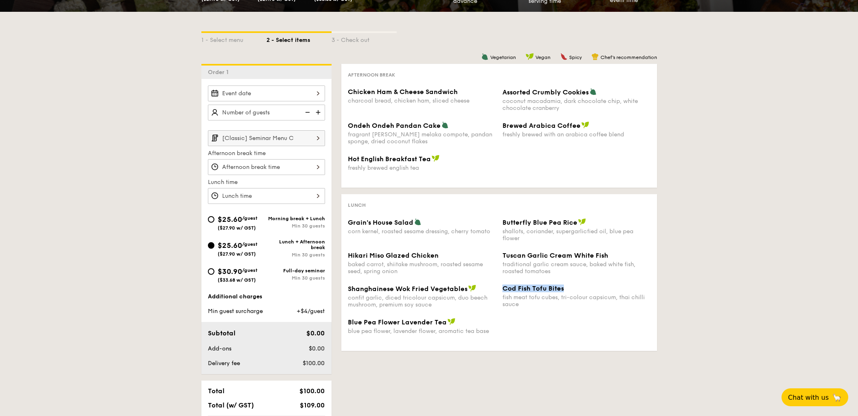
click at [519, 300] on div "fish meat tofu cubes, tri-colour capsicum, thai chilli sauce" at bounding box center [576, 301] width 148 height 14
click at [502, 301] on div "fish meat tofu cubes, tri-colour capsicum, thai chilli sauce" at bounding box center [576, 301] width 148 height 14
drag, startPoint x: 503, startPoint y: 297, endPoint x: 520, endPoint y: 305, distance: 18.7
click at [519, 304] on div "fish meat tofu cubes, tri-colour capsicum, thai chilli sauce" at bounding box center [576, 301] width 148 height 14
drag, startPoint x: 349, startPoint y: 322, endPoint x: 445, endPoint y: 322, distance: 96.4
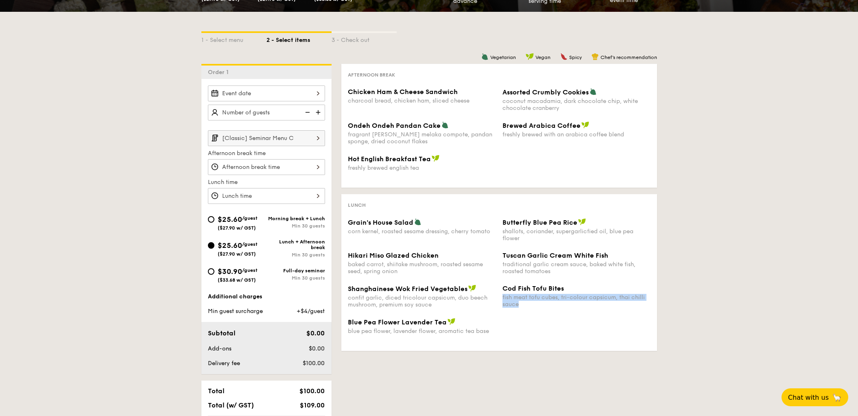
click at [445, 322] on div "Blue Pea Flower Lavender Tea" at bounding box center [422, 322] width 148 height 8
drag, startPoint x: 347, startPoint y: 330, endPoint x: 498, endPoint y: 333, distance: 151.3
click at [498, 333] on div "Blue Pea Flower Lavender Tea blue pea flower, lavender flower, aromatic tea base" at bounding box center [421, 326] width 155 height 17
click at [350, 90] on span "Chicken Ham & Cheese Sandwich" at bounding box center [403, 92] width 110 height 8
drag, startPoint x: 349, startPoint y: 90, endPoint x: 458, endPoint y: 94, distance: 109.9
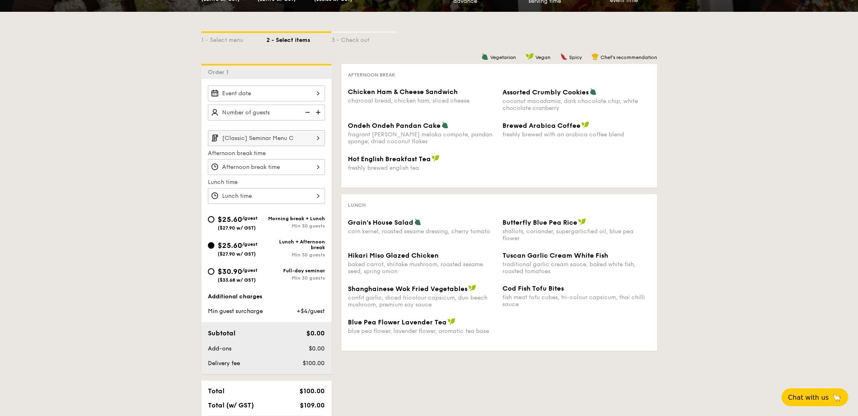
click at [458, 94] on div "Chicken Ham & Cheese Sandwich" at bounding box center [422, 92] width 148 height 8
drag, startPoint x: 349, startPoint y: 99, endPoint x: 471, endPoint y: 104, distance: 122.1
click at [471, 104] on div "charcoal bread, chicken ham, sliced cheese" at bounding box center [422, 100] width 148 height 7
drag, startPoint x: 502, startPoint y: 93, endPoint x: 590, endPoint y: 96, distance: 87.9
click at [590, 96] on div "Assorted Crumbly Cookies" at bounding box center [576, 92] width 148 height 8
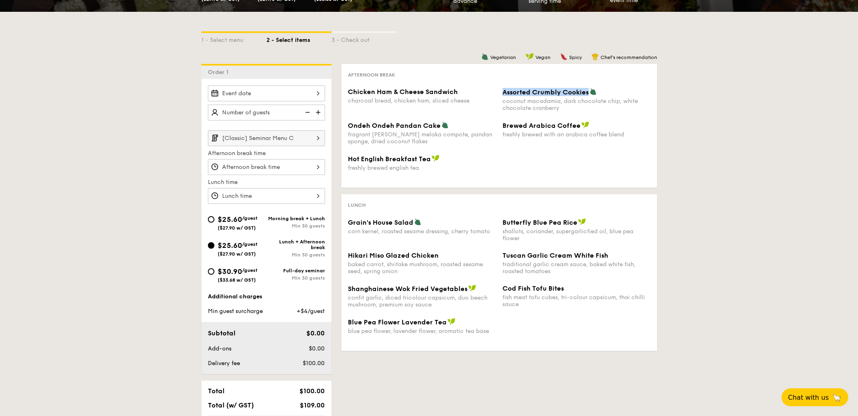
drag, startPoint x: 503, startPoint y: 102, endPoint x: 561, endPoint y: 111, distance: 58.6
click at [560, 111] on div "coconut macadamia, dark chocolate chip, white chocolate cranberry" at bounding box center [576, 105] width 148 height 14
drag, startPoint x: 503, startPoint y: 126, endPoint x: 566, endPoint y: 130, distance: 63.6
click at [566, 130] on div "Brewed Arabica Coffee freshly brewed with an arabica coffee blend" at bounding box center [576, 129] width 148 height 17
drag, startPoint x: 349, startPoint y: 125, endPoint x: 439, endPoint y: 128, distance: 89.5
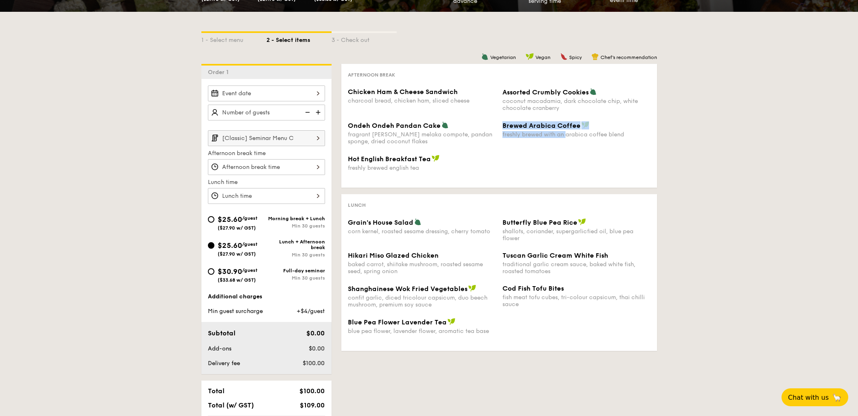
click at [438, 127] on div "Ondeh Ondeh Pandan Cake" at bounding box center [422, 125] width 148 height 8
drag, startPoint x: 348, startPoint y: 134, endPoint x: 404, endPoint y: 143, distance: 56.8
click at [404, 143] on div "fragrant [PERSON_NAME] melaka compote, pandan sponge, dried coconut flakes" at bounding box center [422, 138] width 148 height 14
click at [314, 136] on img at bounding box center [318, 137] width 14 height 15
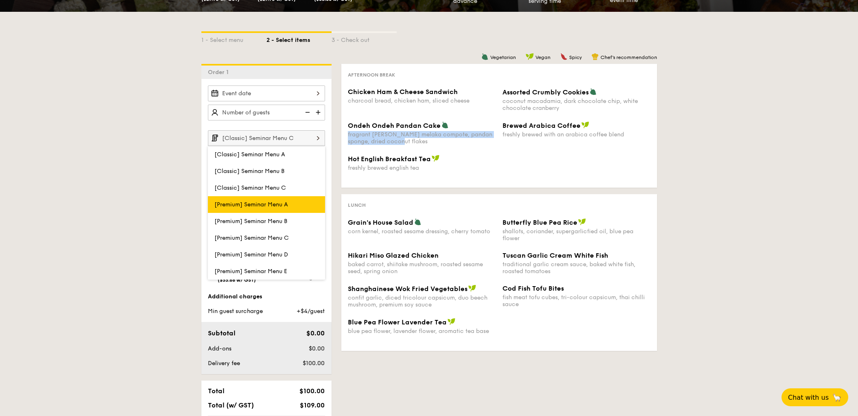
click at [288, 205] on span "[Premium] Seminar Menu A" at bounding box center [251, 204] width 74 height 7
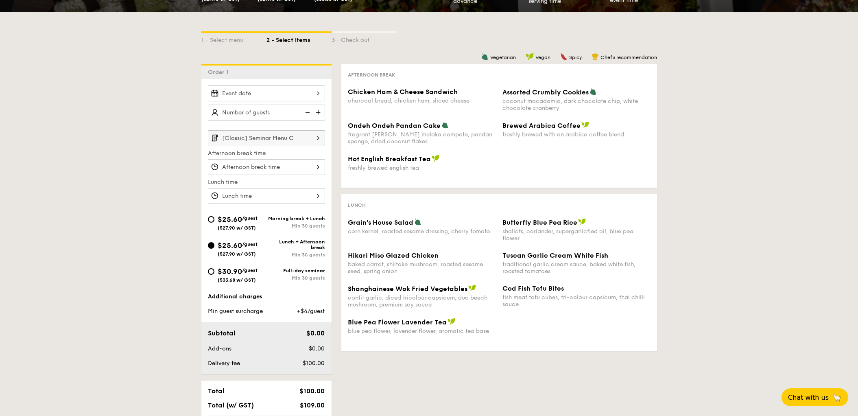
click at [312, 137] on img at bounding box center [318, 137] width 14 height 15
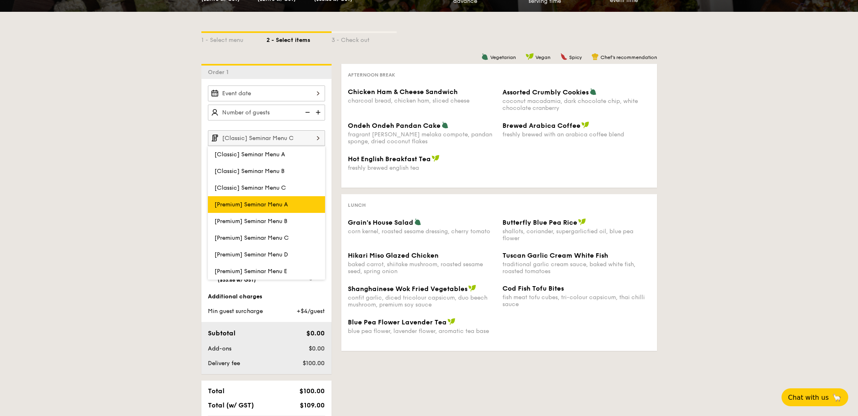
click at [286, 205] on span "[Premium] Seminar Menu A" at bounding box center [251, 204] width 74 height 7
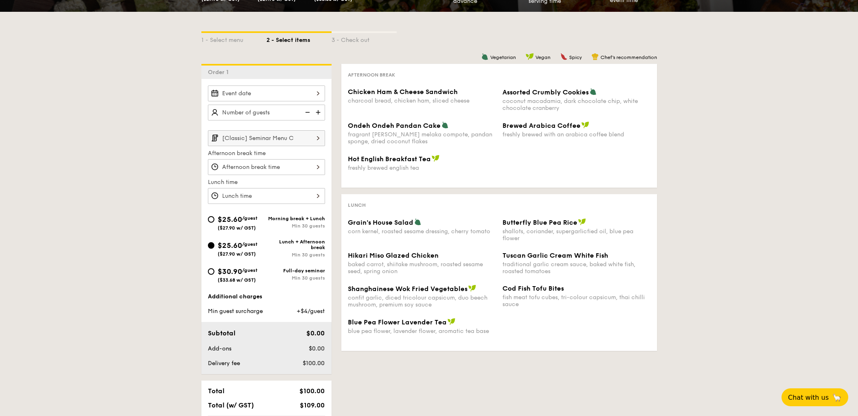
click at [318, 136] on img at bounding box center [318, 137] width 14 height 15
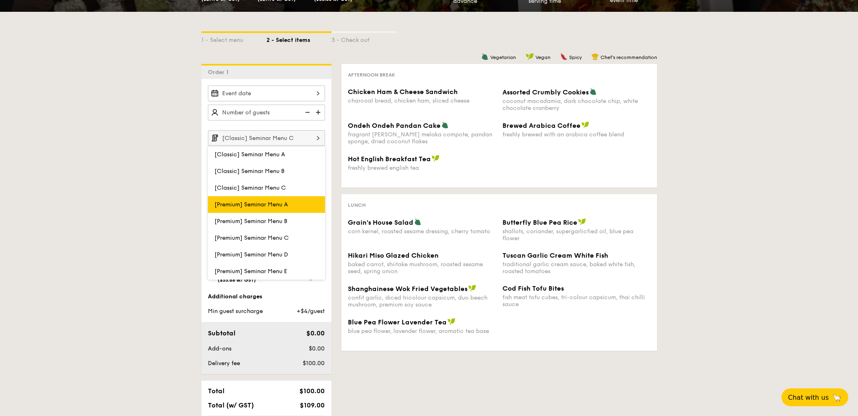
click at [271, 208] on span "[Premium] Seminar Menu A" at bounding box center [251, 204] width 74 height 7
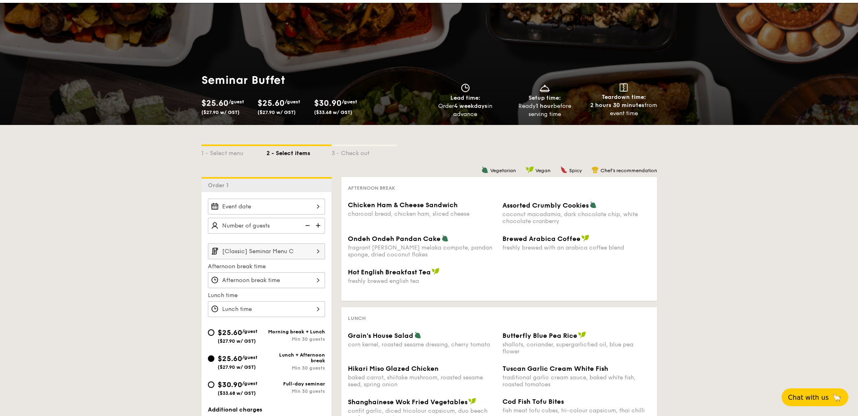
scroll to position [0, 0]
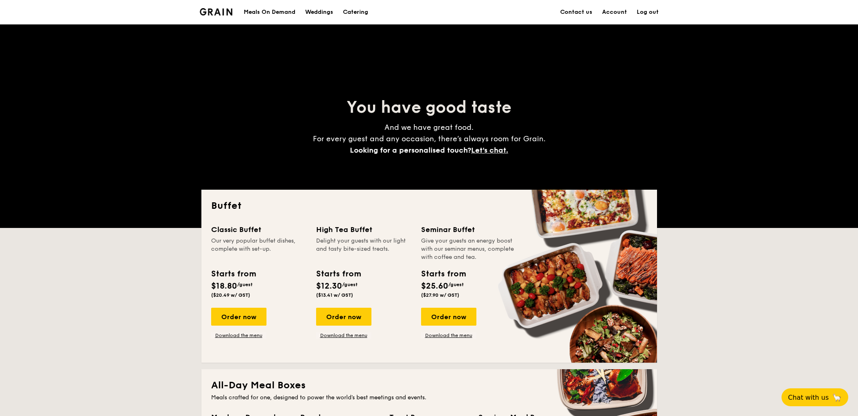
scroll to position [169, 0]
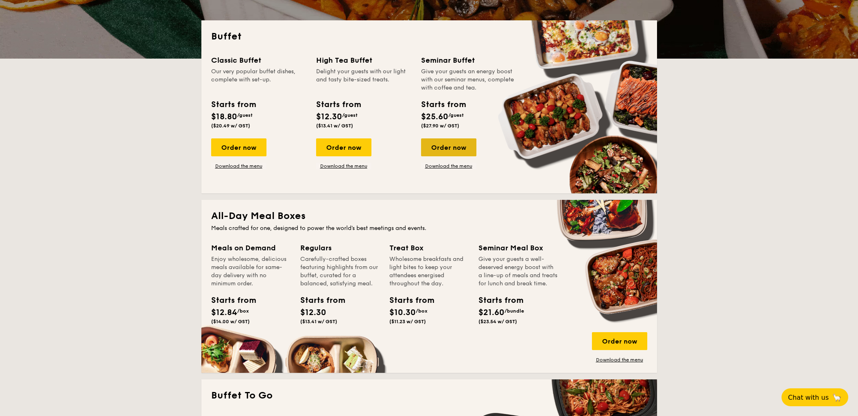
click at [449, 142] on div "Order now" at bounding box center [448, 147] width 55 height 18
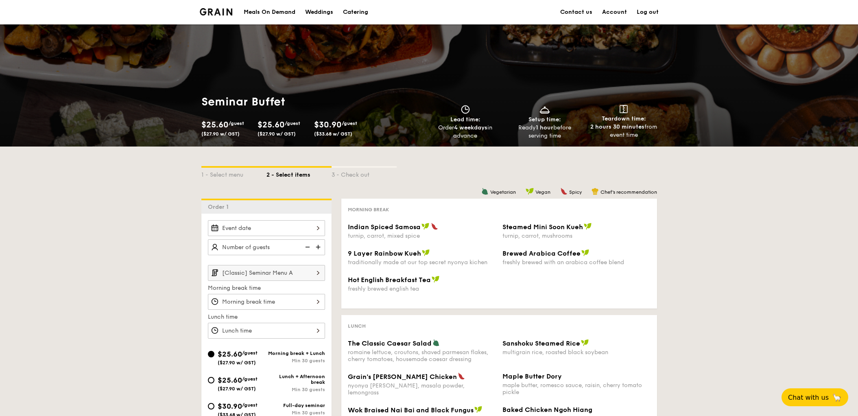
click at [314, 274] on img at bounding box center [318, 272] width 14 height 15
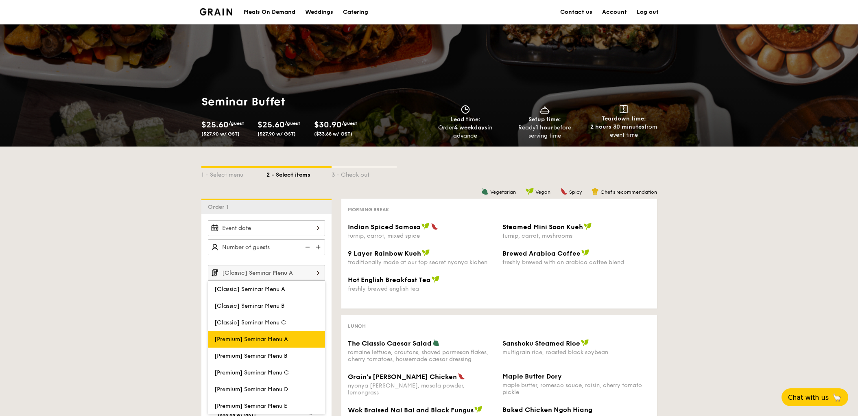
click at [290, 340] on label "[Premium] Seminar Menu A" at bounding box center [266, 339] width 117 height 17
click at [0, 0] on input "[Premium] Seminar Menu A" at bounding box center [0, 0] width 0 height 0
type input "[Premium] Seminar Menu A"
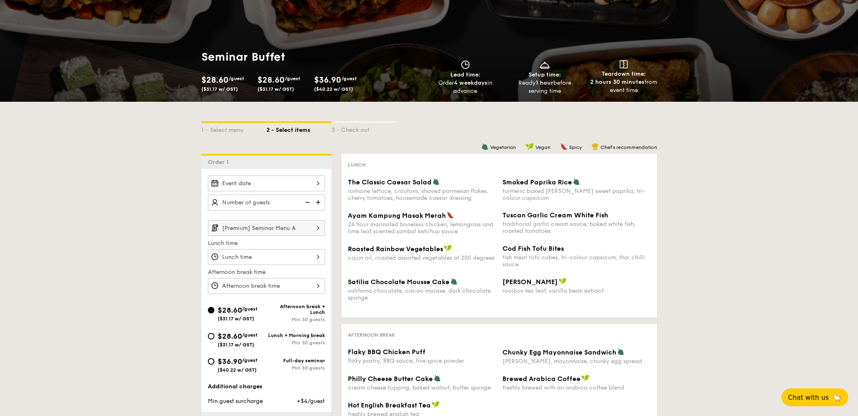
scroll to position [89, 0]
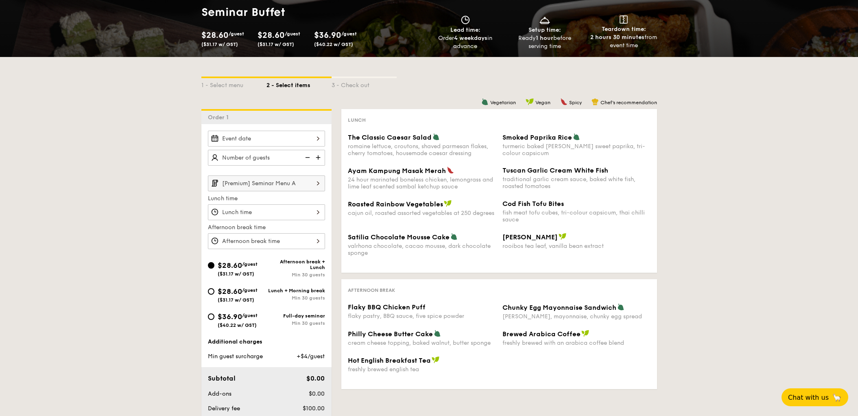
click at [237, 289] on span "$28.60" at bounding box center [230, 291] width 24 height 9
click at [214, 289] on input "$28.60 /guest ($31.17 w/ GST) Lunch + Morning break Min 30 guests" at bounding box center [211, 291] width 7 height 7
radio input "true"
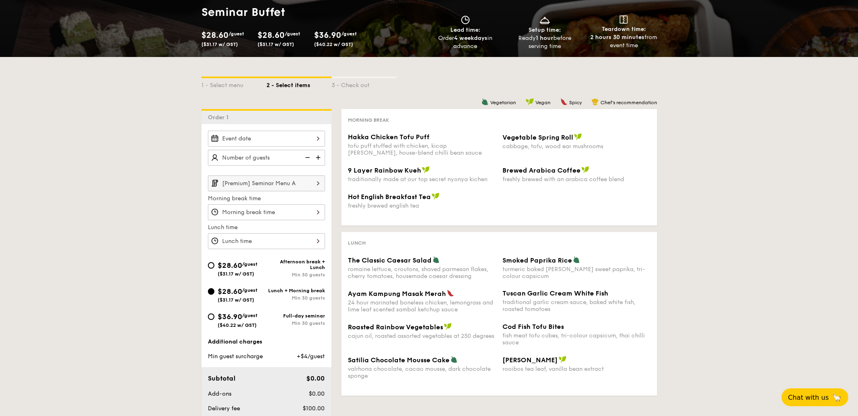
click at [239, 261] on span "$28.60" at bounding box center [230, 265] width 24 height 9
click at [214, 262] on input "$28.60 /guest ($31.17 w/ GST) Afternoon break + Lunch Min 30 guests" at bounding box center [211, 265] width 7 height 7
radio input "true"
